Goal: Communication & Community: Answer question/provide support

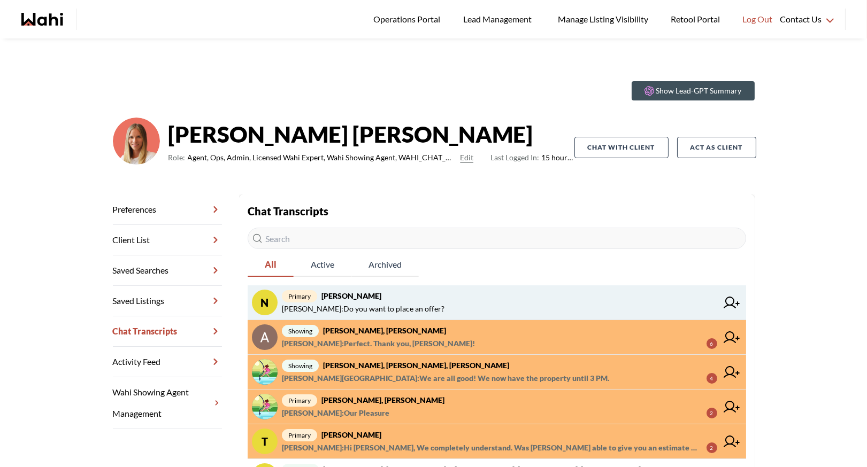
click at [381, 299] on strong "[PERSON_NAME]" at bounding box center [351, 296] width 60 height 9
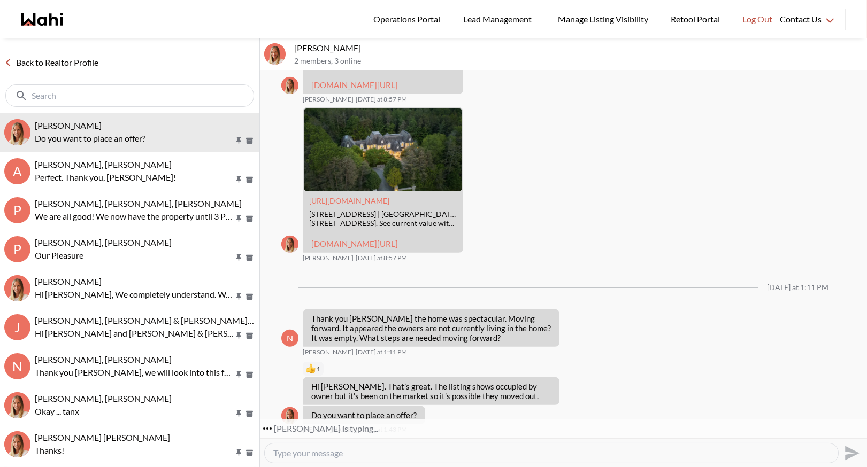
scroll to position [1768, 0]
click at [58, 64] on link "Back to Realtor Profile" at bounding box center [51, 63] width 103 height 14
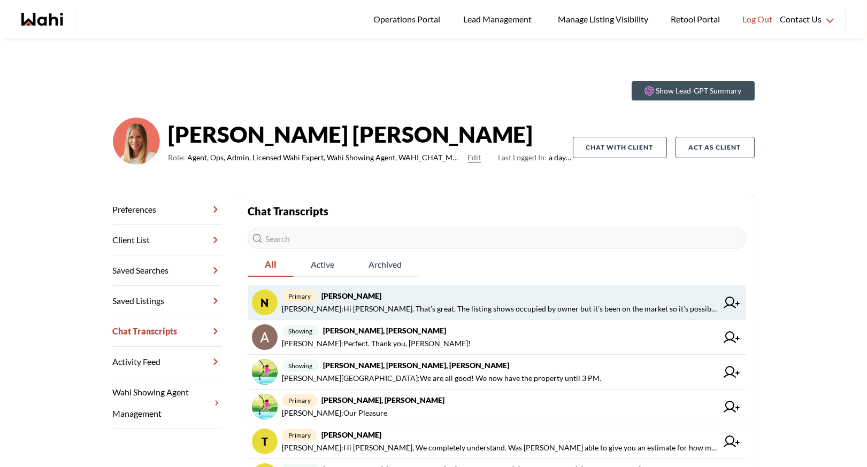
click at [426, 297] on span "primary [PERSON_NAME], [PERSON_NAME]" at bounding box center [499, 296] width 435 height 13
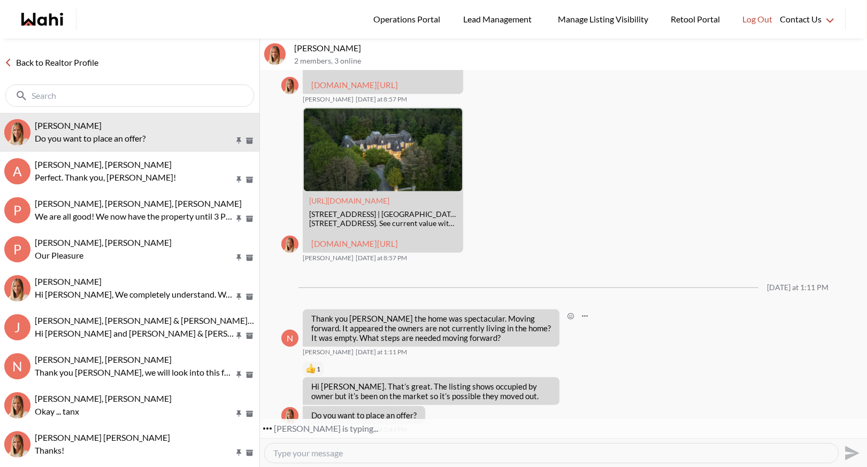
scroll to position [1768, 0]
click at [376, 239] on link "[DOMAIN_NAME][URL]" at bounding box center [354, 244] width 87 height 10
click at [52, 59] on link "Back to Realtor Profile" at bounding box center [51, 63] width 103 height 14
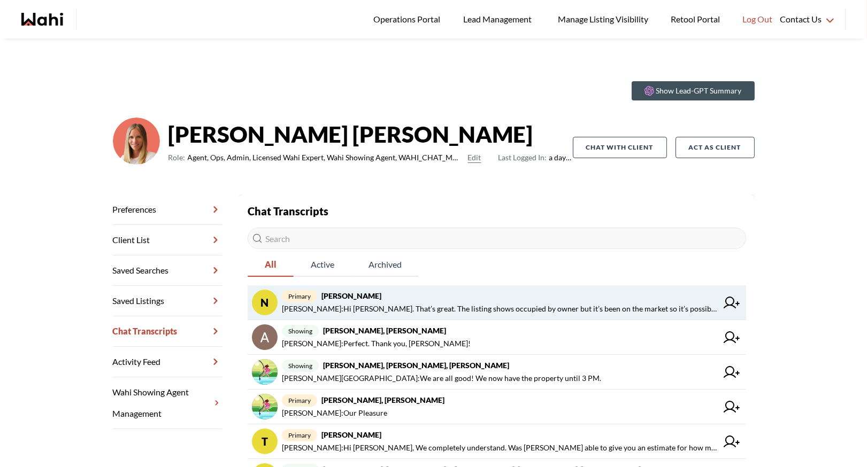
click at [378, 299] on strong "[PERSON_NAME]" at bounding box center [351, 296] width 60 height 9
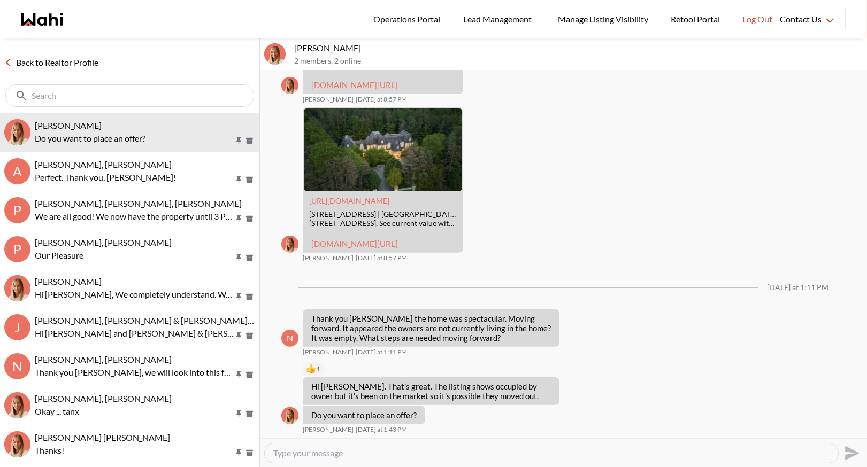
scroll to position [1768, 0]
click at [72, 57] on link "Back to Realtor Profile" at bounding box center [51, 63] width 103 height 14
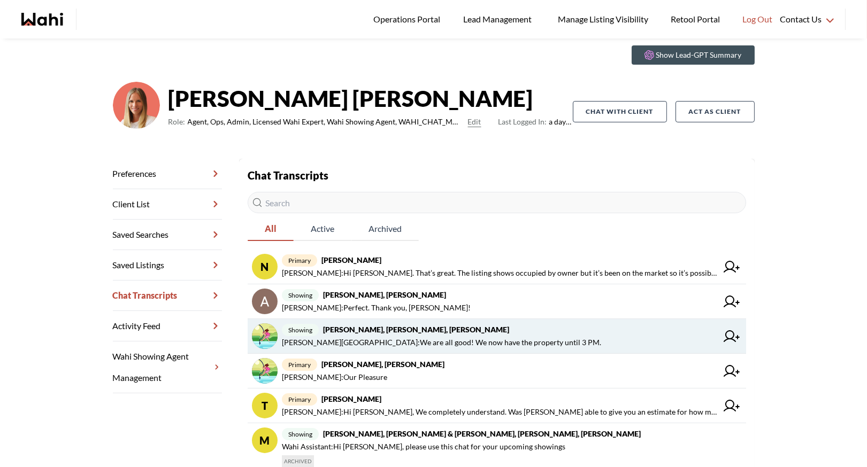
scroll to position [35, 0]
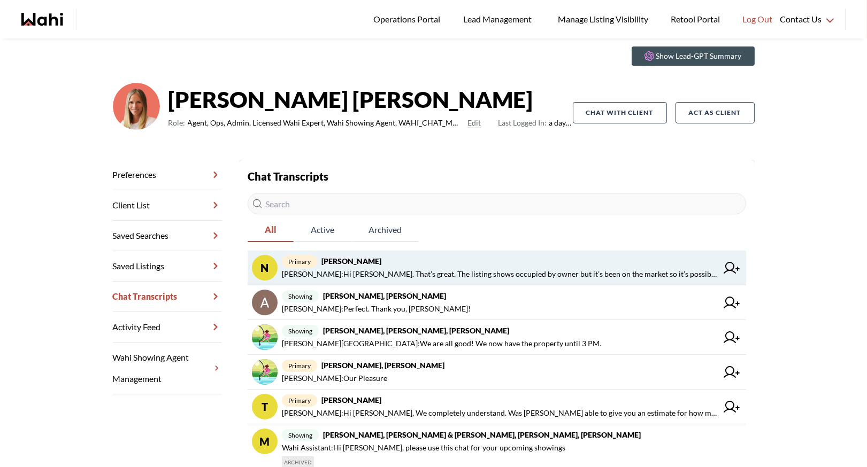
click at [372, 262] on strong "[PERSON_NAME]" at bounding box center [351, 261] width 60 height 9
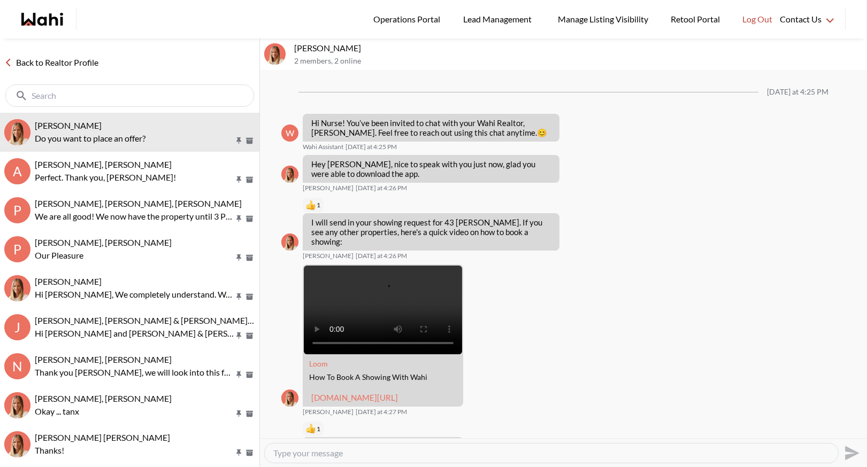
scroll to position [1768, 0]
